Goal: Task Accomplishment & Management: Complete application form

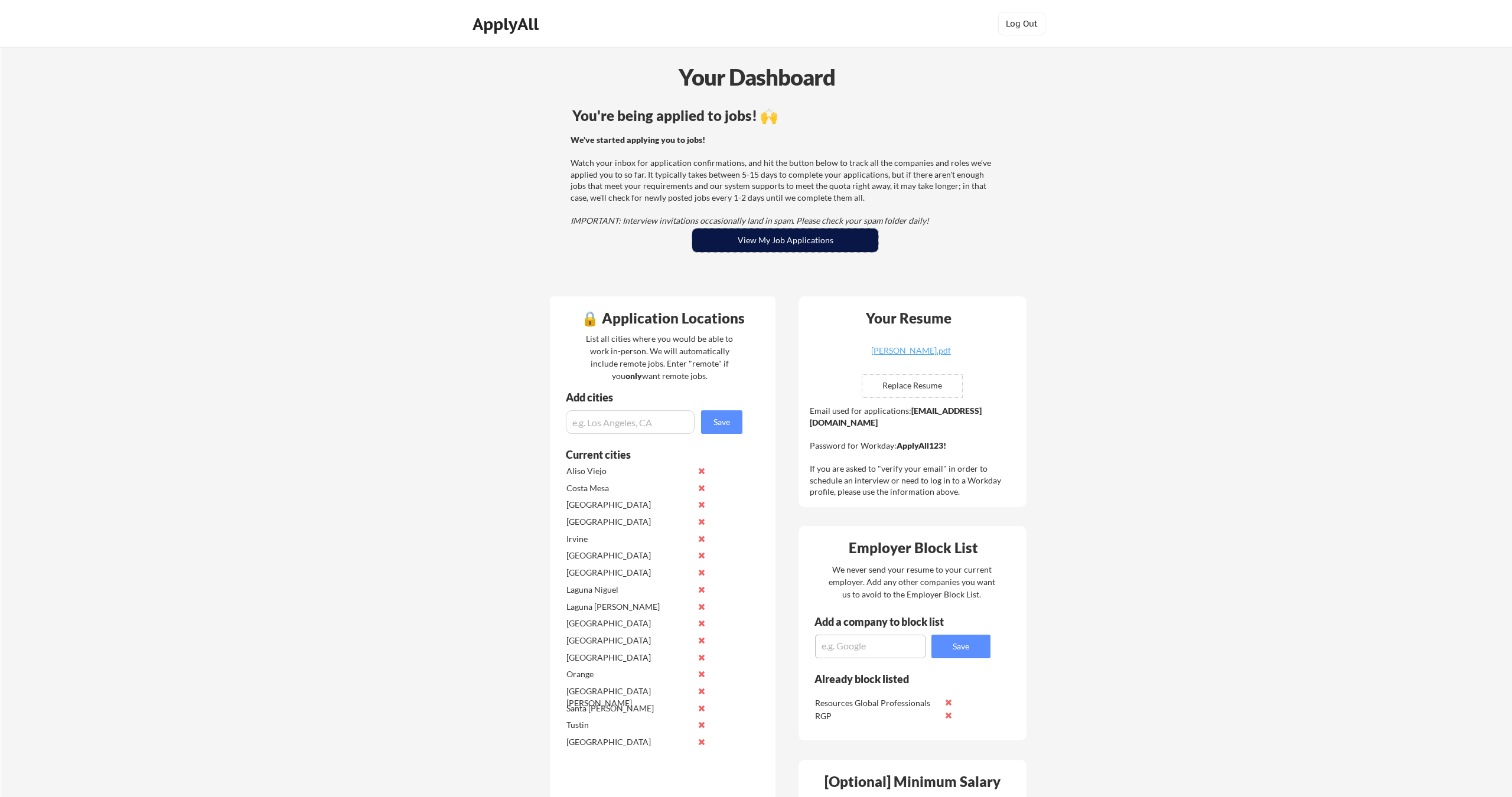
click at [759, 242] on button "View My Job Applications" at bounding box center [785, 240] width 186 height 24
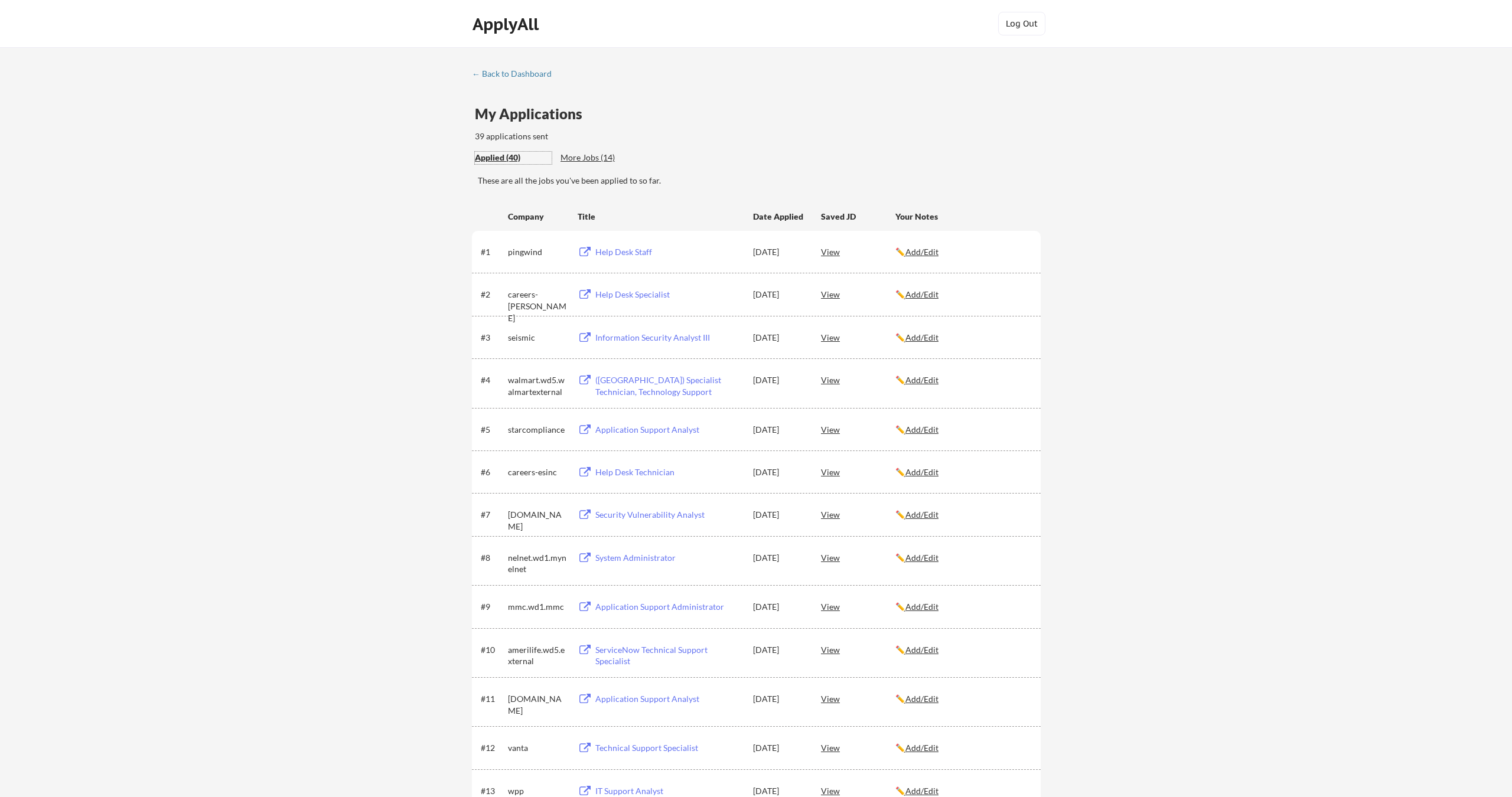
click at [509, 158] on div "Applied (40)" at bounding box center [513, 157] width 77 height 12
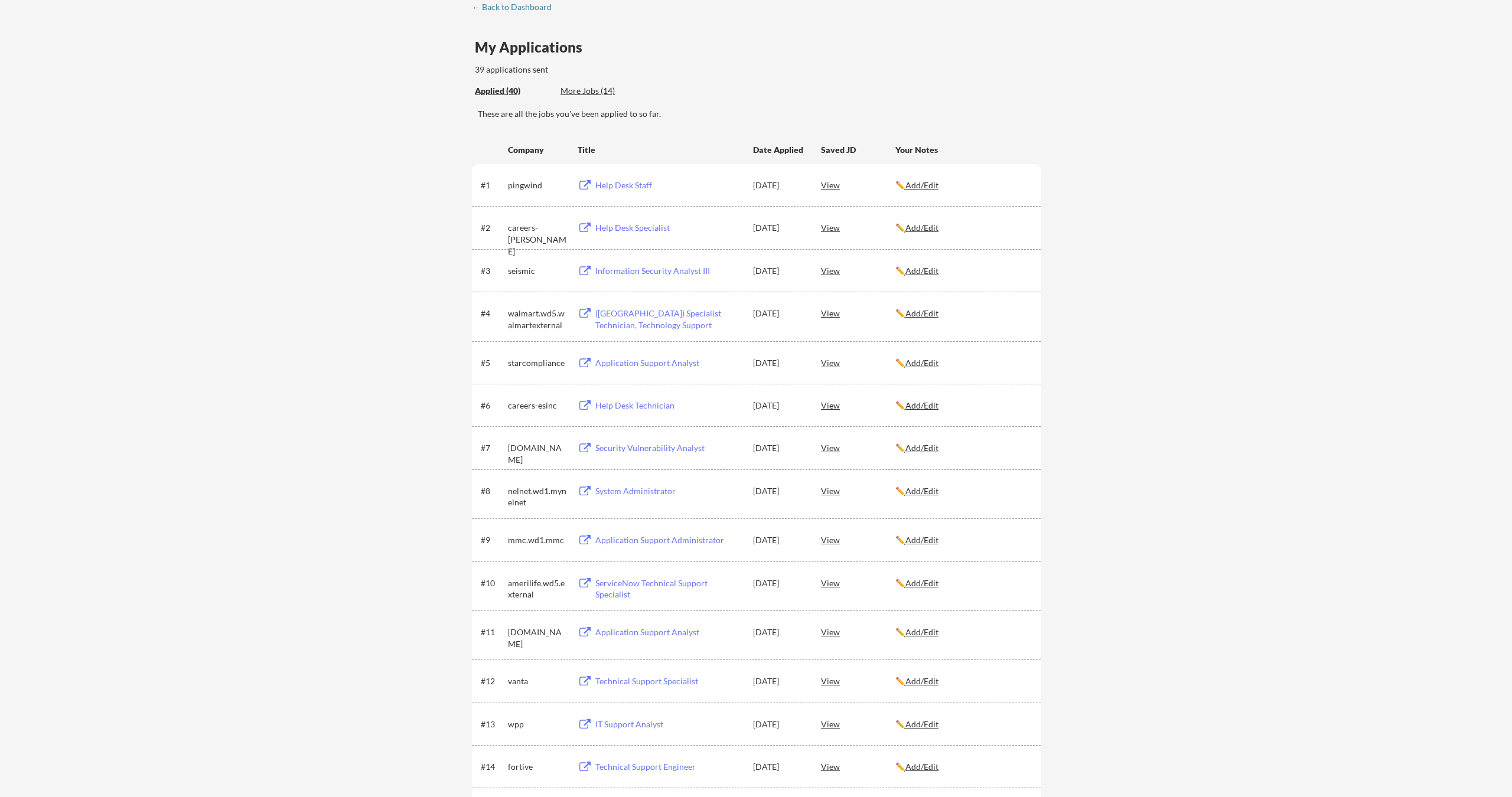
scroll to position [69, 0]
click at [625, 181] on div "Help Desk Staff" at bounding box center [669, 183] width 146 height 12
click at [574, 83] on div "More Jobs (14)" at bounding box center [604, 88] width 87 height 12
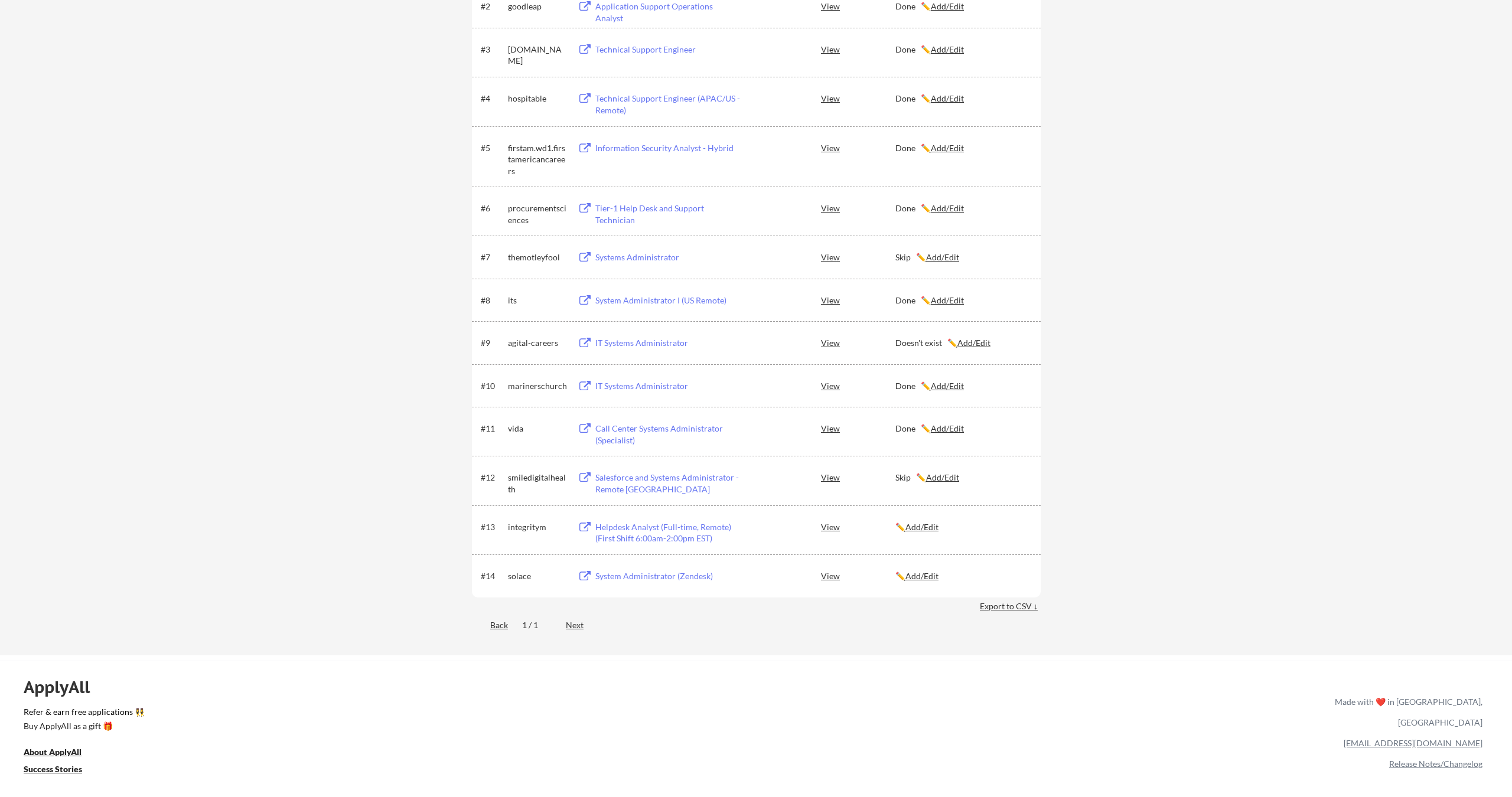
scroll to position [295, 0]
click at [650, 520] on div "Helpdesk Analyst (Full-time, Remote) (First Shift 6:00am-2:00pm EST)" at bounding box center [669, 527] width 146 height 23
click at [671, 573] on div "System Administrator (Zendesk)" at bounding box center [669, 571] width 146 height 12
click at [897, 472] on div "Skip ✏️ Add/Edit" at bounding box center [963, 472] width 135 height 12
click at [897, 472] on div at bounding box center [756, 398] width 1512 height 797
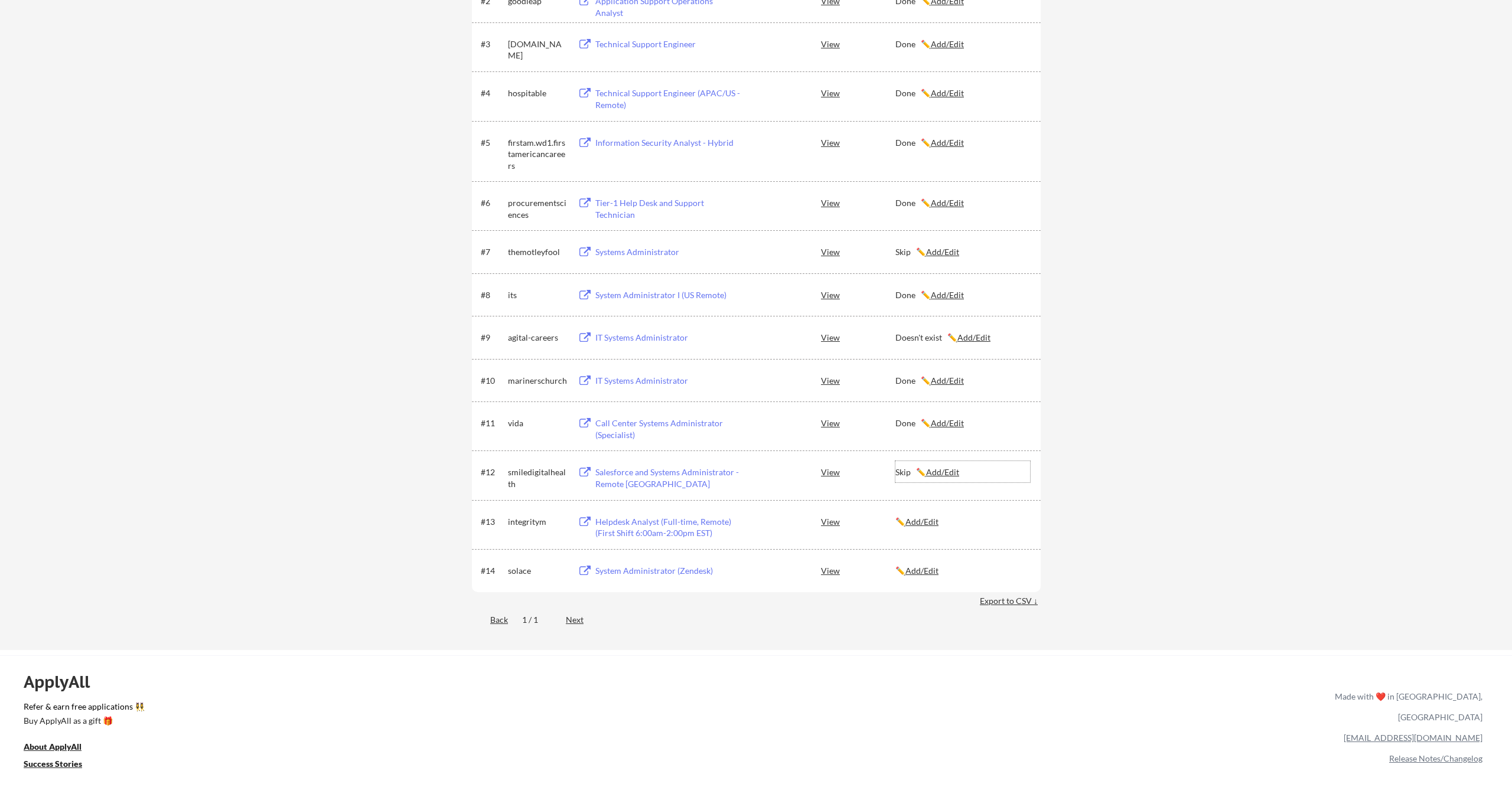
click at [900, 468] on div "Skip ✏️ Add/Edit" at bounding box center [963, 472] width 135 height 12
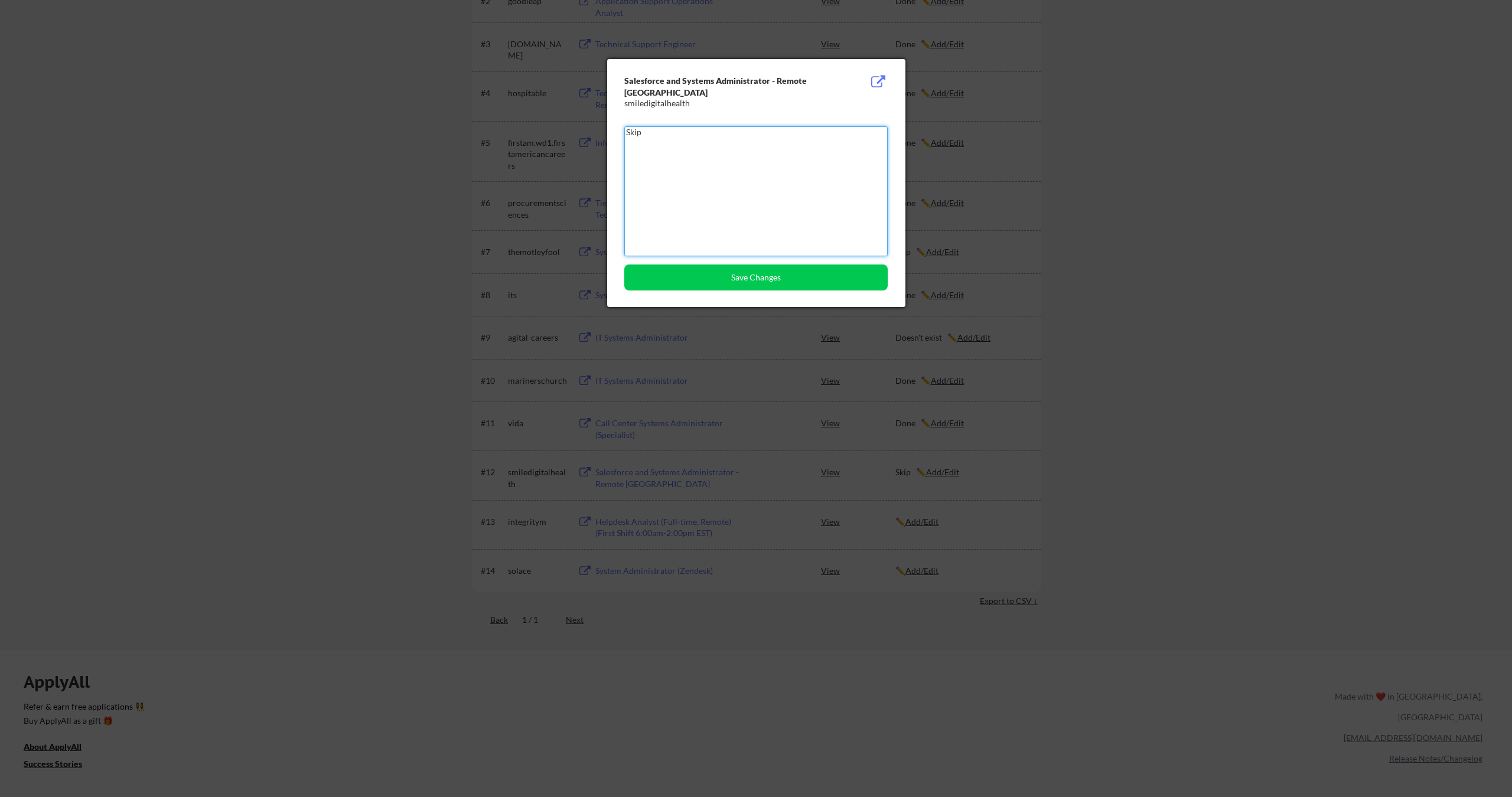
click at [777, 149] on textarea "Skip" at bounding box center [756, 191] width 264 height 130
click at [741, 319] on div at bounding box center [756, 398] width 1512 height 797
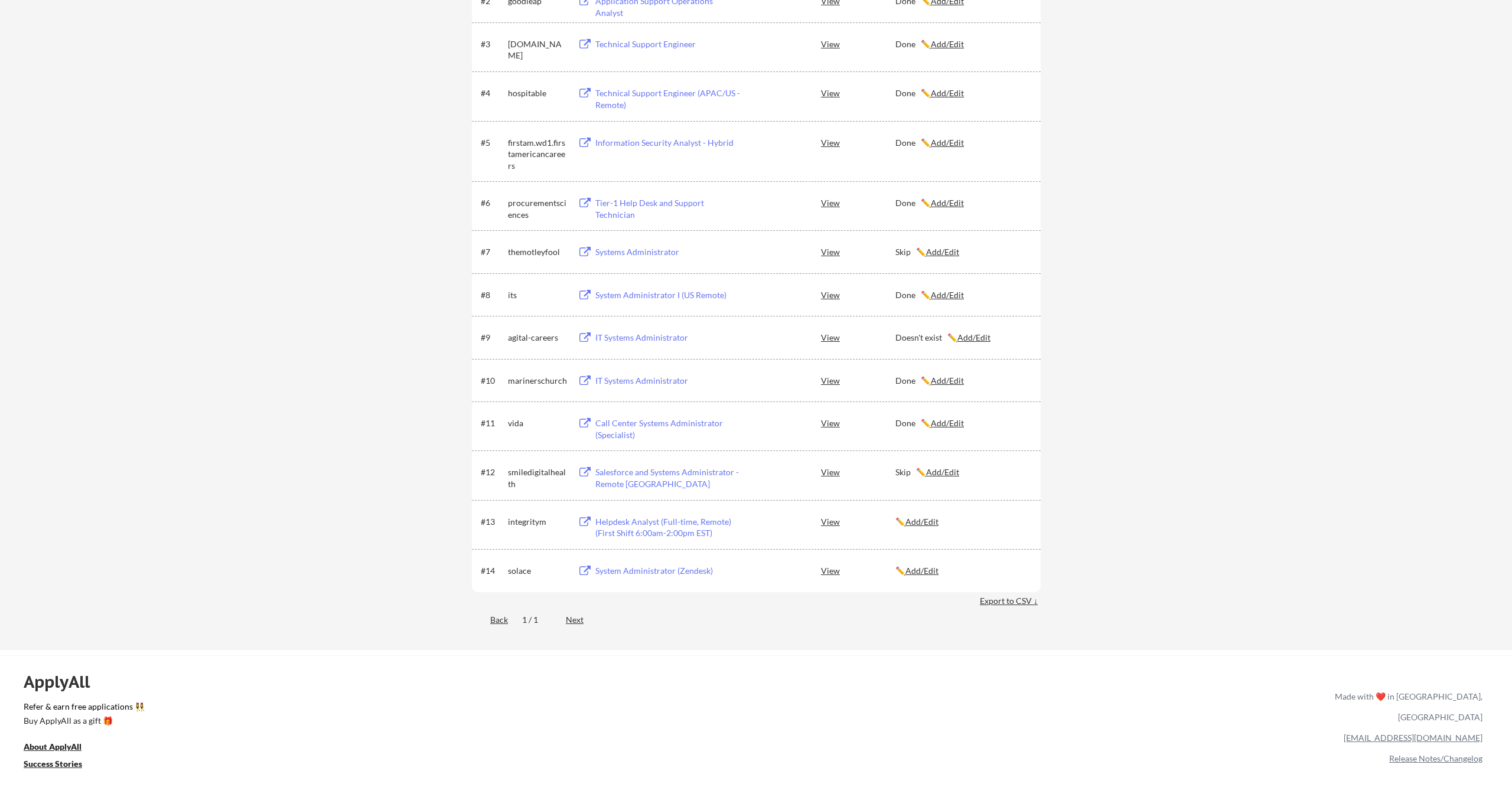
click at [922, 573] on u "Add/Edit" at bounding box center [922, 571] width 33 height 10
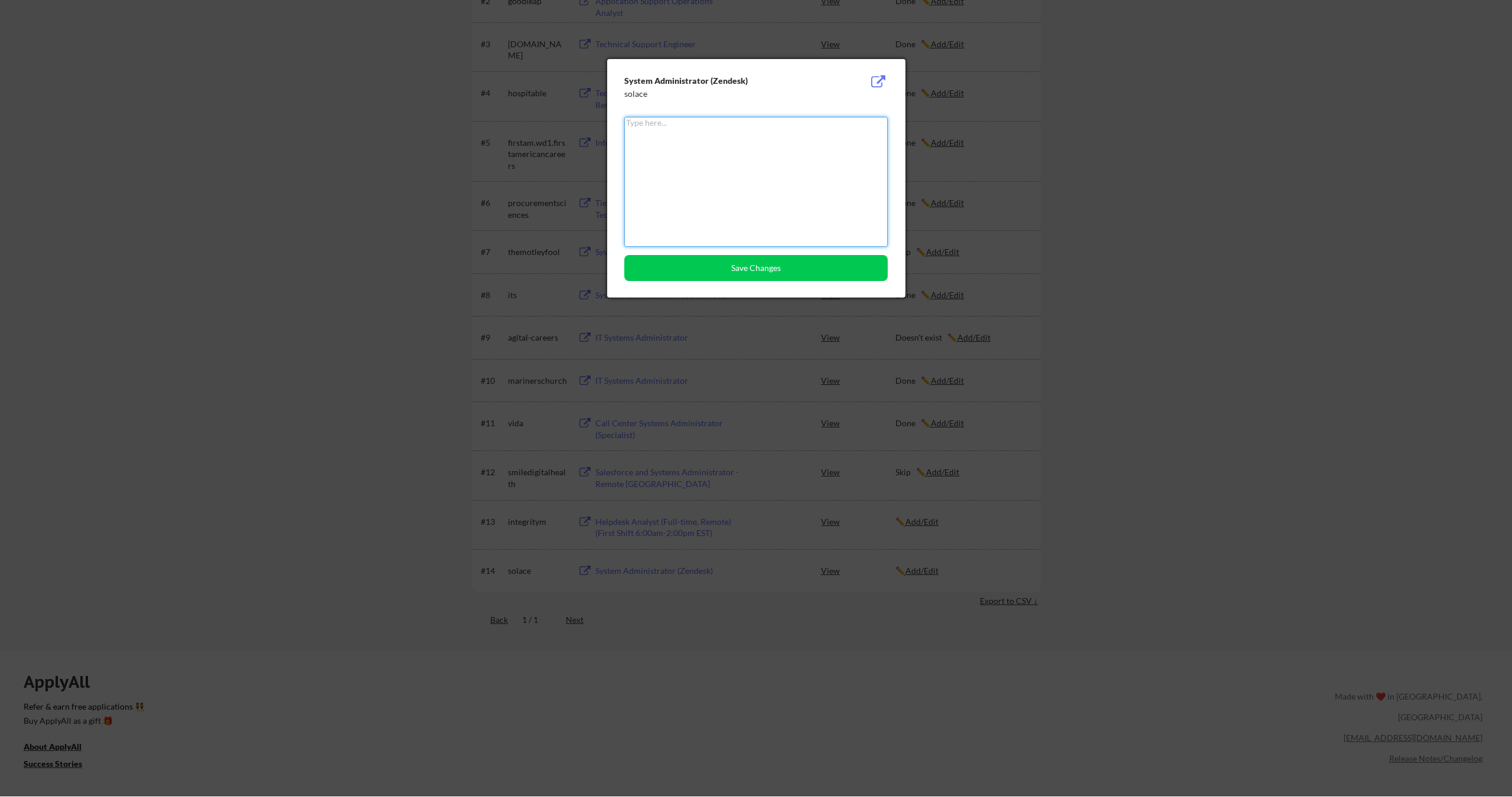
paste textarea "Skip"
click at [774, 265] on button "Save Changes" at bounding box center [756, 268] width 264 height 26
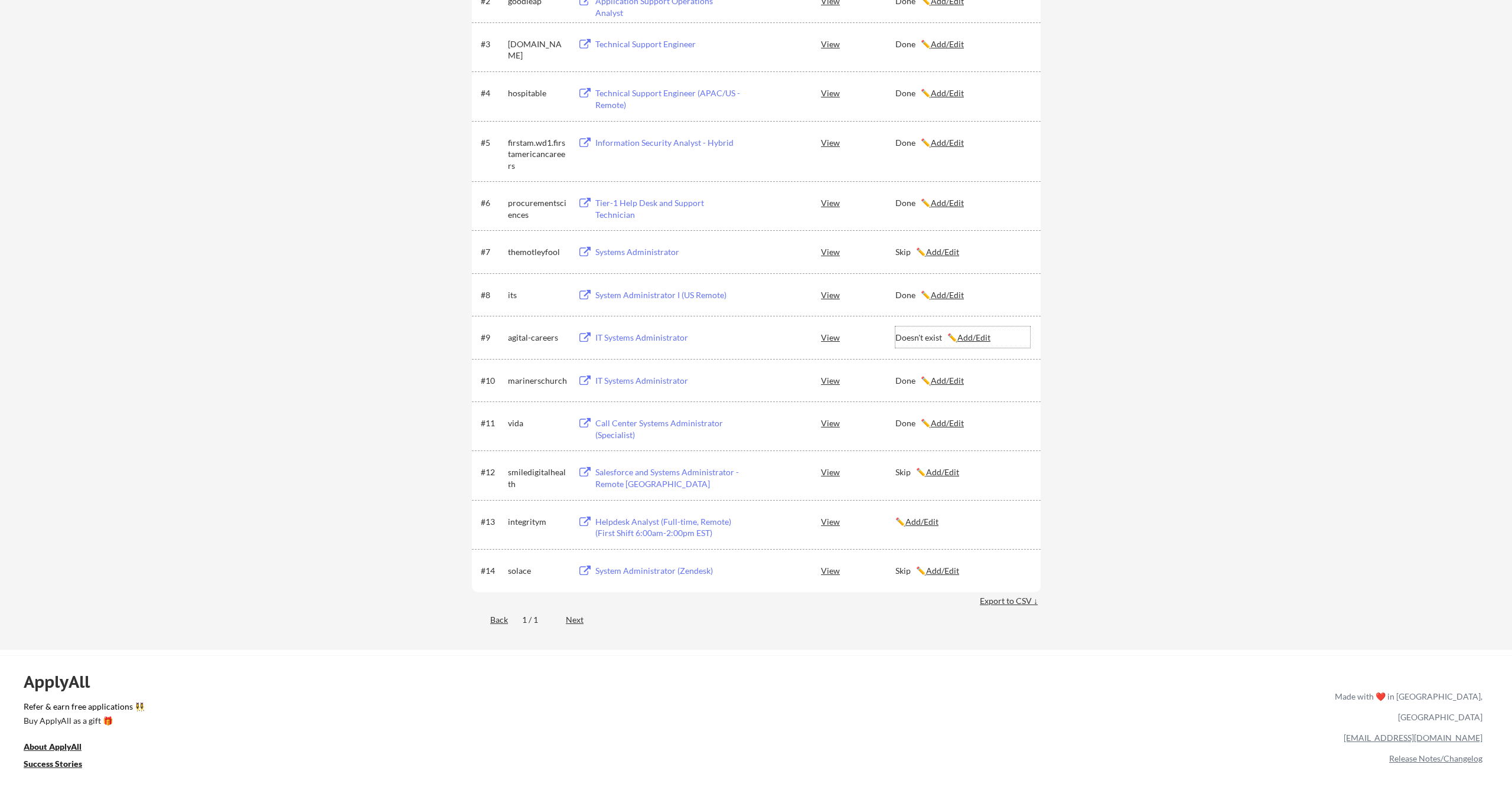
click at [920, 336] on div "Doesn't exist ✏️ Add/Edit" at bounding box center [963, 337] width 135 height 12
type textarea "Doesn't exist"
click at [0, 0] on div at bounding box center [0, 0] width 0 height 0
click at [930, 339] on div "Doesn't exist ✏️ Add/Edit" at bounding box center [963, 337] width 135 height 12
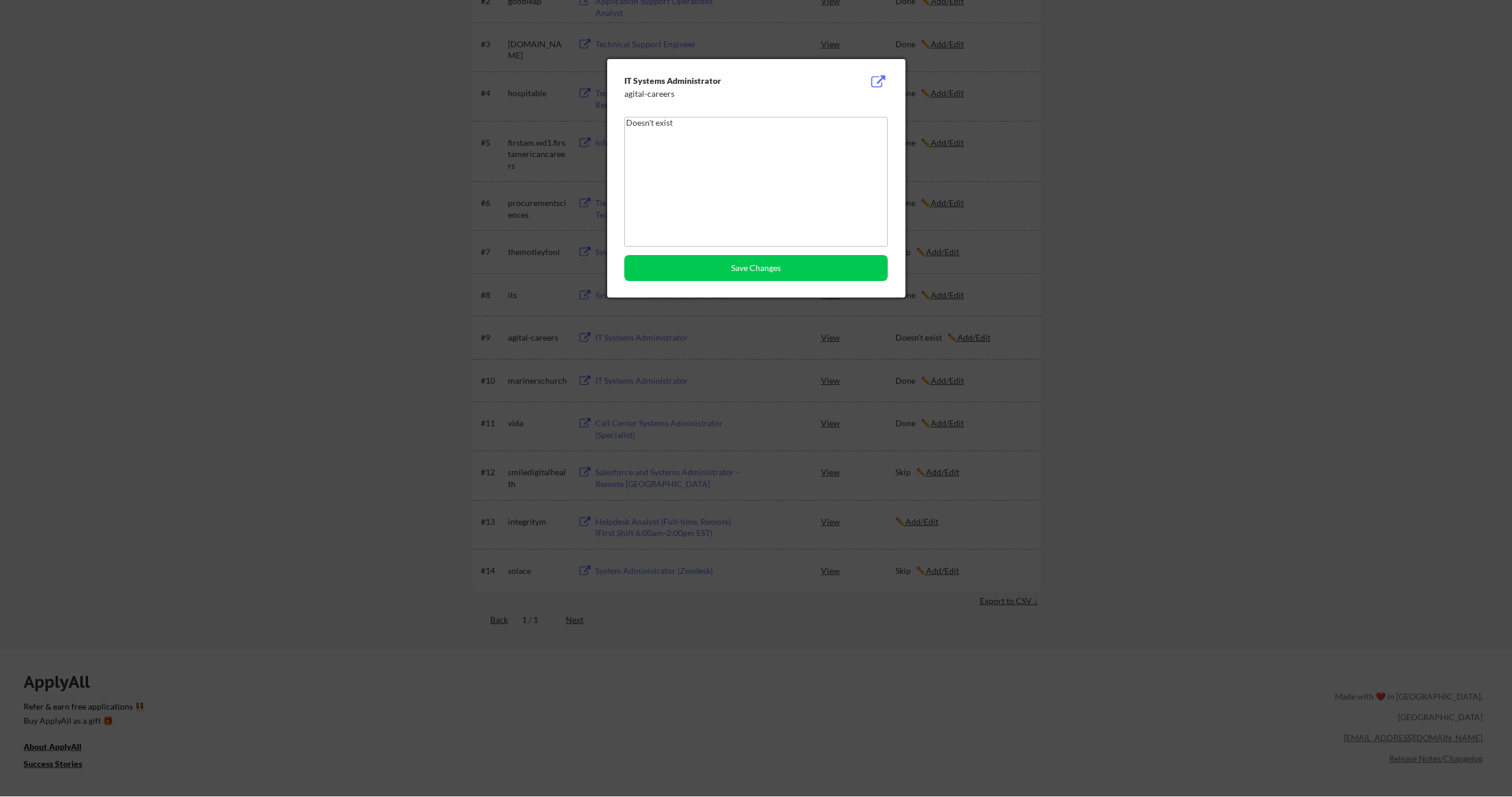
click at [791, 203] on textarea "Doesn't exist" at bounding box center [756, 182] width 264 height 130
drag, startPoint x: 789, startPoint y: 274, endPoint x: 789, endPoint y: 285, distance: 11.0
click at [789, 274] on button "Save Changes" at bounding box center [756, 268] width 264 height 26
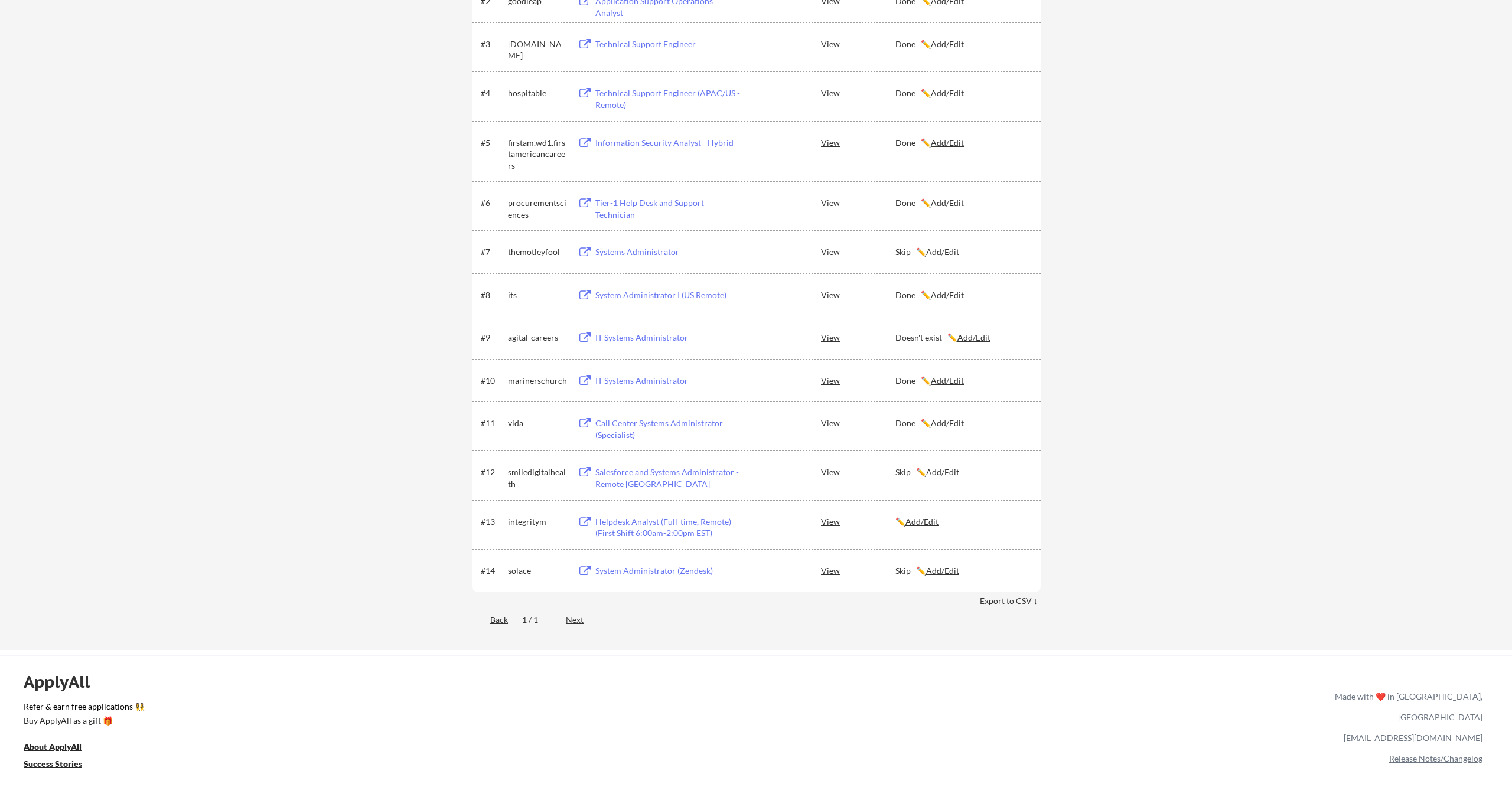
click at [932, 524] on u "Add/Edit" at bounding box center [922, 521] width 33 height 10
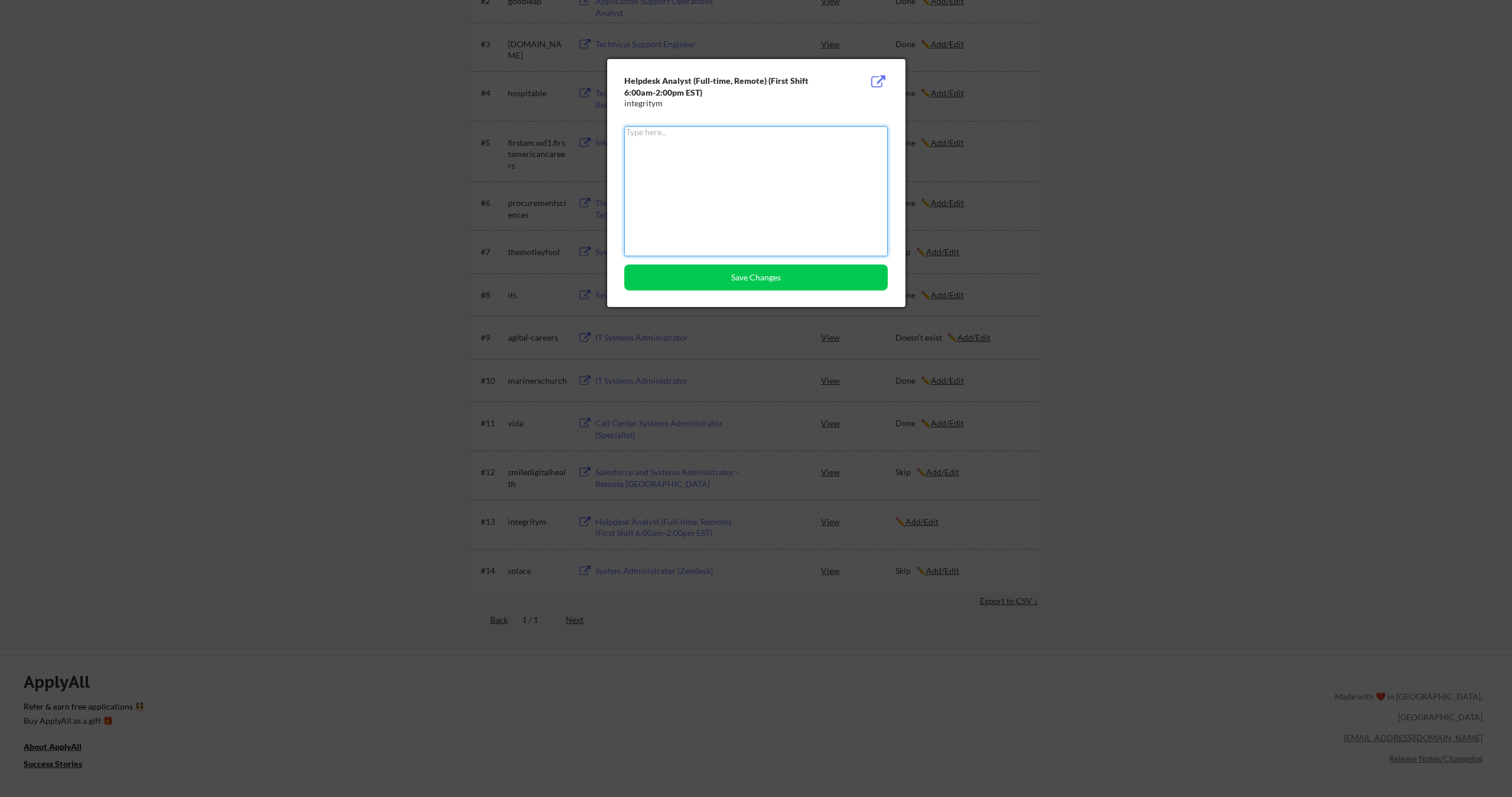
click at [675, 236] on textarea at bounding box center [756, 191] width 264 height 130
paste textarea "Doesn't exist"
type textarea "Doesn't exist"
click at [729, 296] on div "Helpdesk Analyst (Full-time, Remote) (First Shift 6:00am-2:00pm EST) integritym…" at bounding box center [756, 183] width 298 height 248
click at [727, 283] on button "Save Changes" at bounding box center [756, 277] width 264 height 26
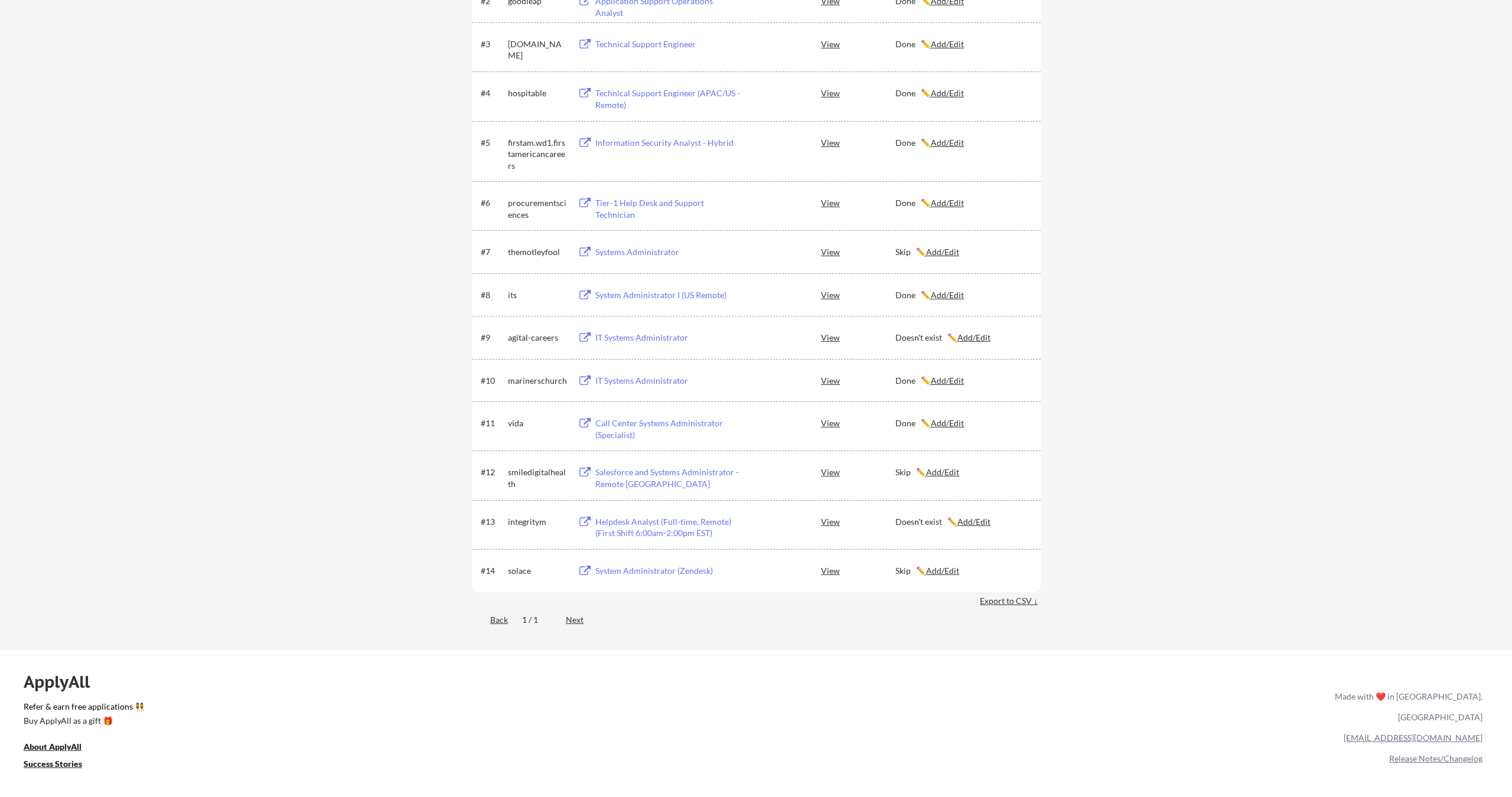
click at [620, 520] on div "Helpdesk Analyst (Full-time, Remote) (First Shift 6:00am-2:00pm EST)" at bounding box center [669, 527] width 146 height 23
click at [1096, 513] on div "← Back to Dashboard My Applications 39 applications sent Applied (40) More Jobs…" at bounding box center [756, 201] width 1512 height 897
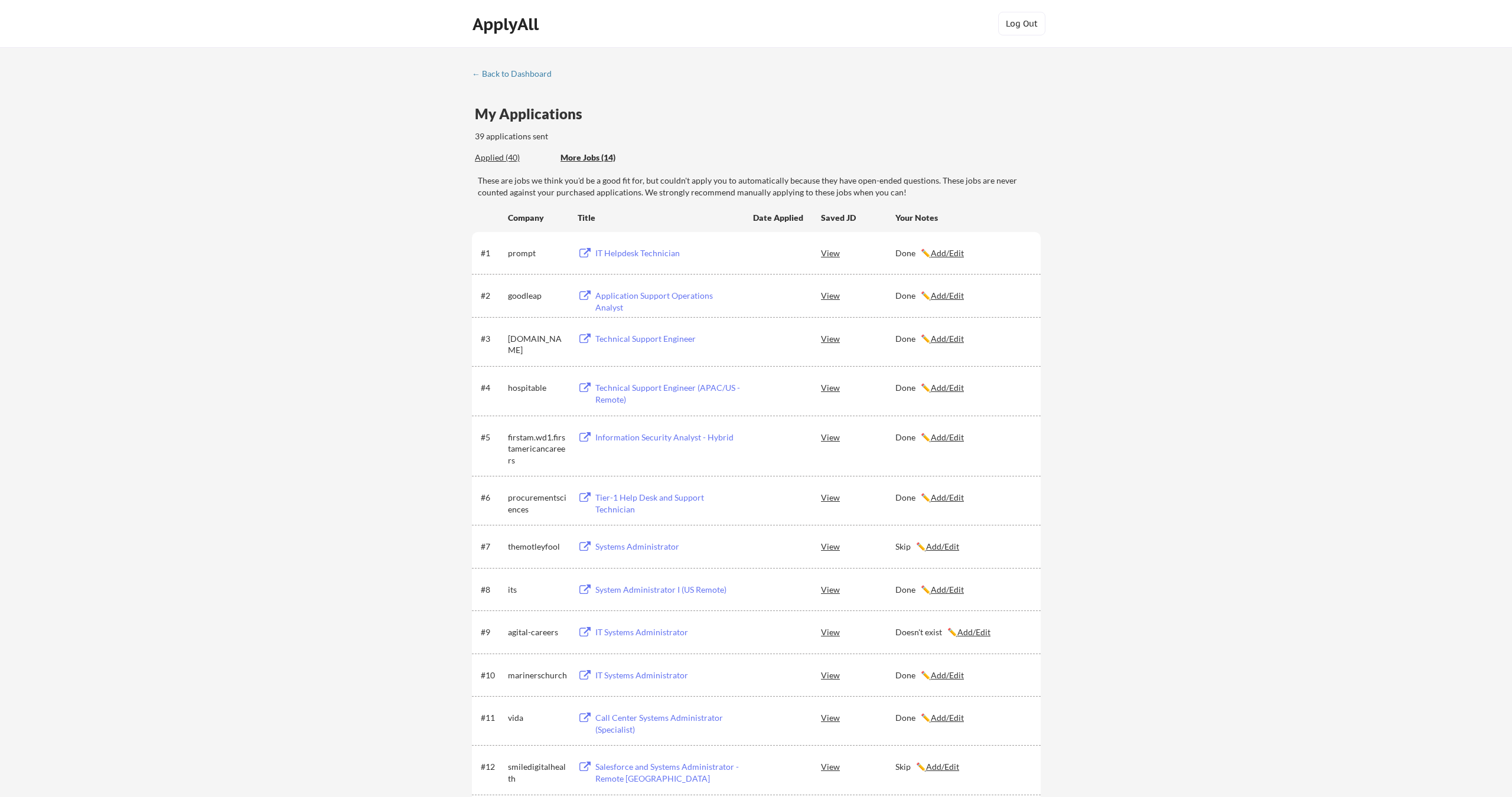
scroll to position [0, 0]
